Goal: Task Accomplishment & Management: Use online tool/utility

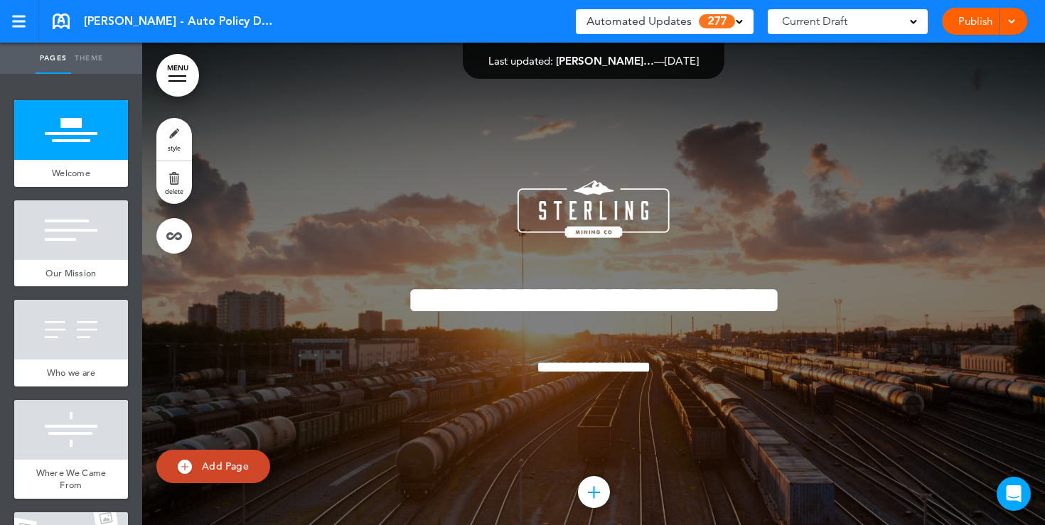
click at [973, 22] on link "Publish" at bounding box center [974, 21] width 45 height 27
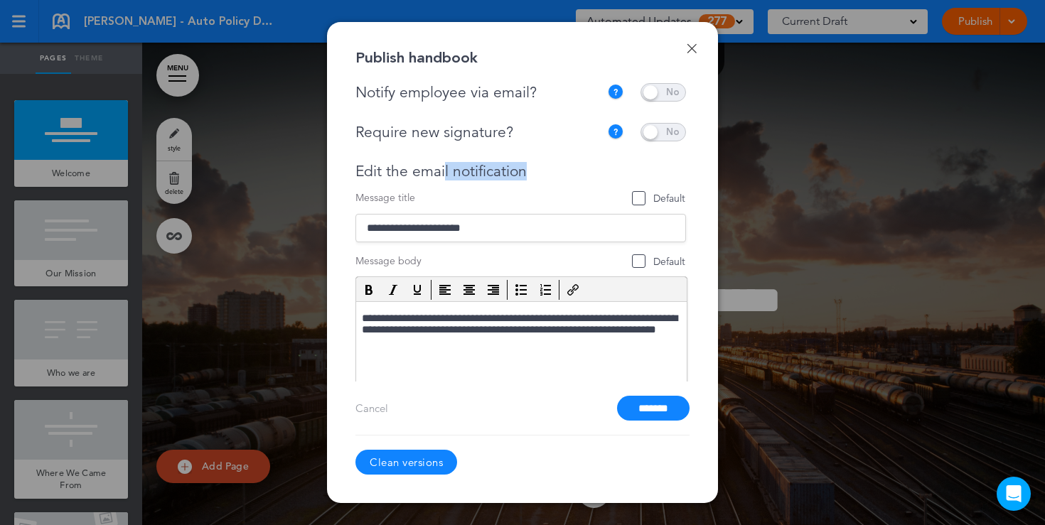
drag, startPoint x: 535, startPoint y: 170, endPoint x: 439, endPoint y: 171, distance: 95.3
click at [439, 171] on div "Edit the email notification" at bounding box center [520, 172] width 331 height 18
click at [694, 48] on link "Done" at bounding box center [692, 48] width 10 height 10
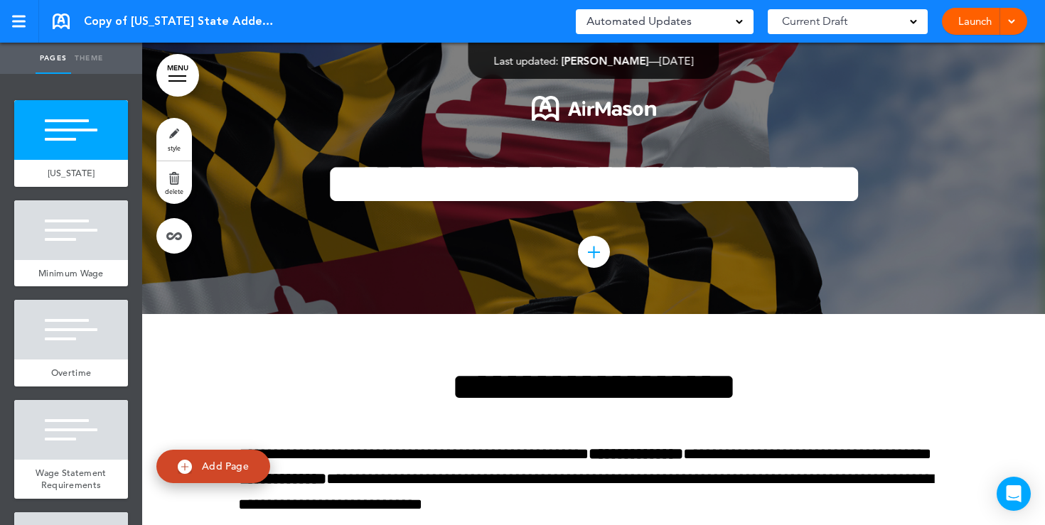
click at [970, 24] on link "Launch" at bounding box center [974, 21] width 45 height 27
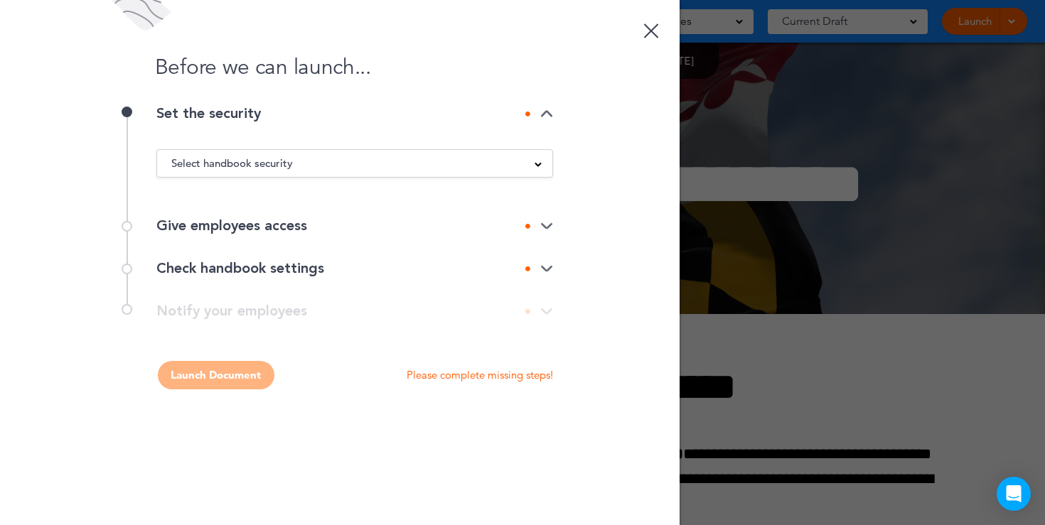
click at [532, 159] on div "Select handbook security" at bounding box center [354, 164] width 395 height 16
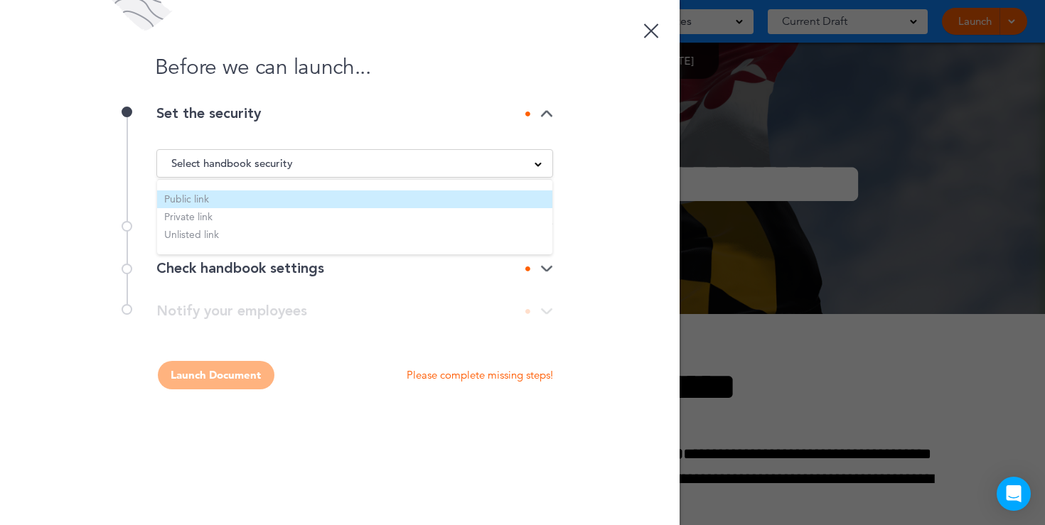
click at [427, 198] on li "Public link" at bounding box center [354, 199] width 395 height 18
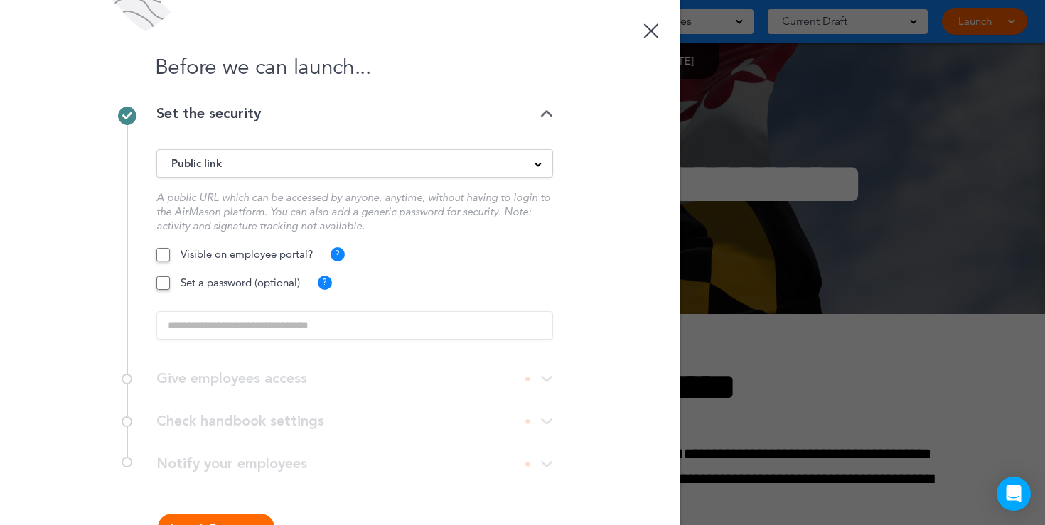
click at [230, 515] on button "Launch Document" at bounding box center [216, 528] width 117 height 28
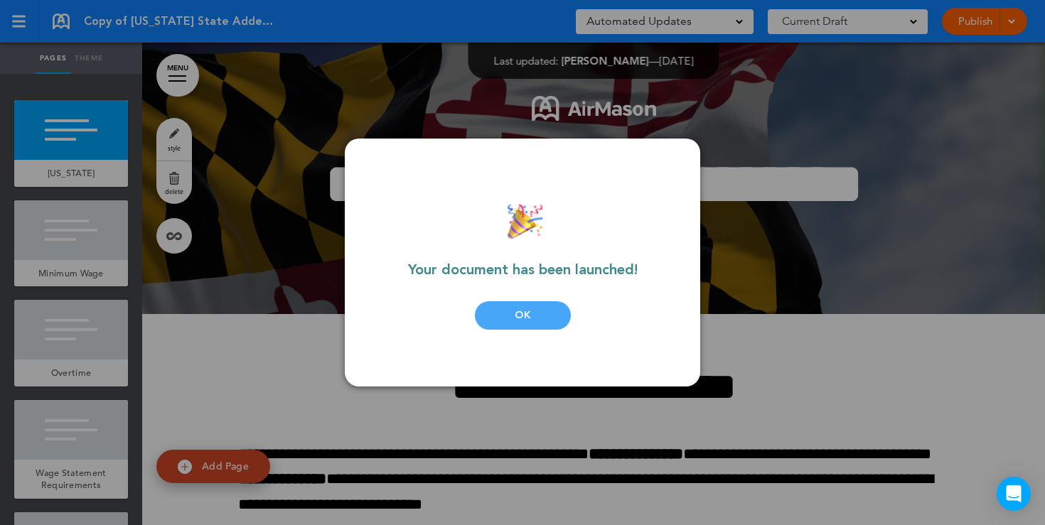
click at [542, 311] on div "OK" at bounding box center [523, 315] width 96 height 28
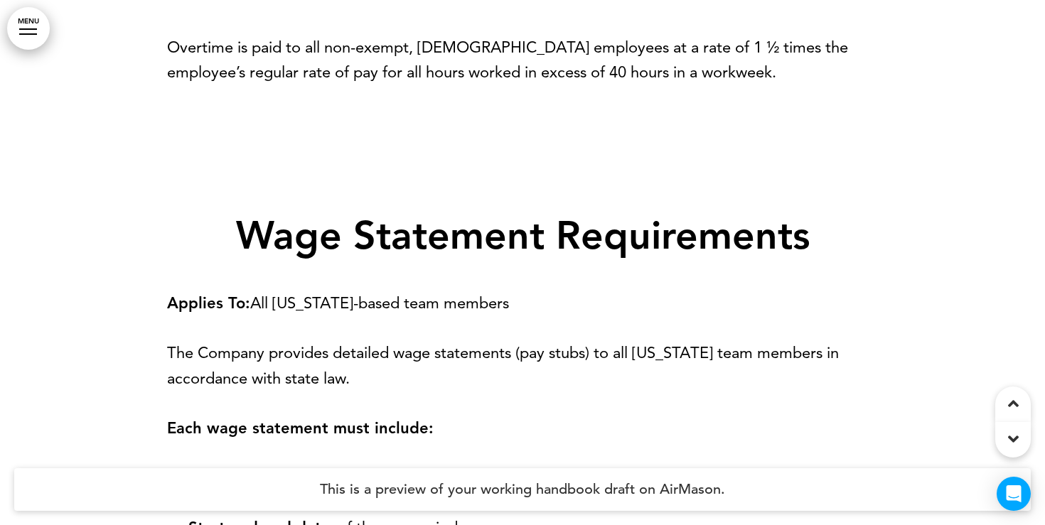
scroll to position [1235, 0]
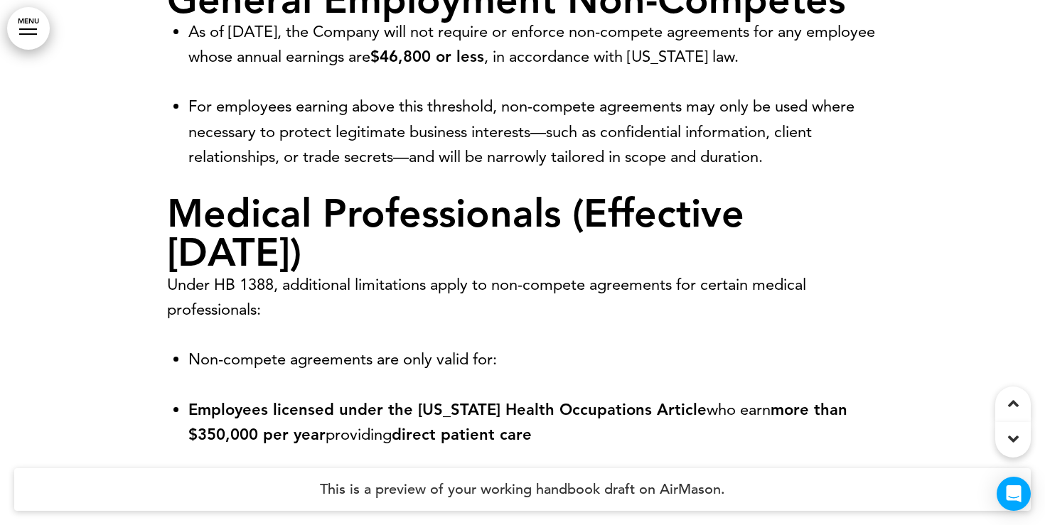
scroll to position [3833, 0]
